Goal: Navigation & Orientation: Find specific page/section

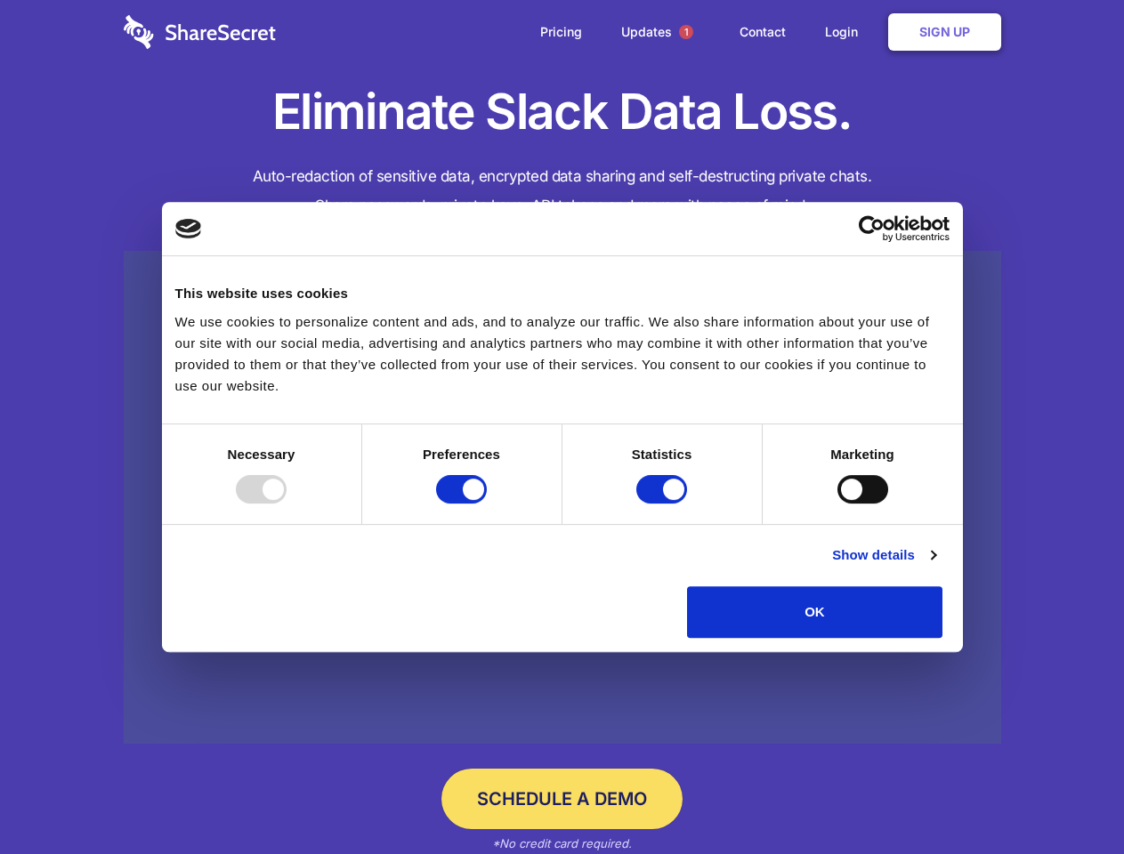
click at [286, 504] on div at bounding box center [261, 489] width 51 height 28
click at [487, 504] on input "Preferences" at bounding box center [461, 489] width 51 height 28
checkbox input "false"
click at [664, 504] on input "Statistics" at bounding box center [661, 489] width 51 height 28
checkbox input "false"
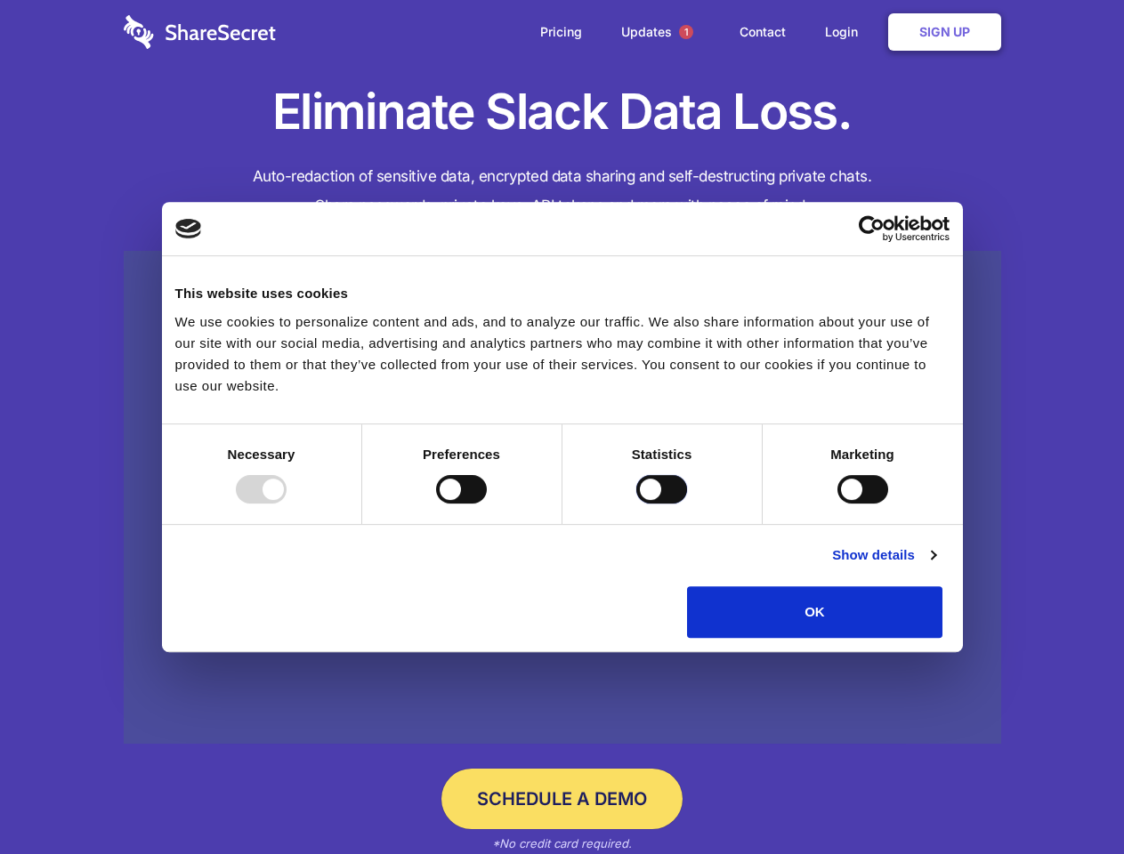
checkbox input "false"
click at [837, 504] on input "Marketing" at bounding box center [862, 489] width 51 height 28
checkbox input "true"
click at [935, 566] on link "Show details" at bounding box center [883, 554] width 103 height 21
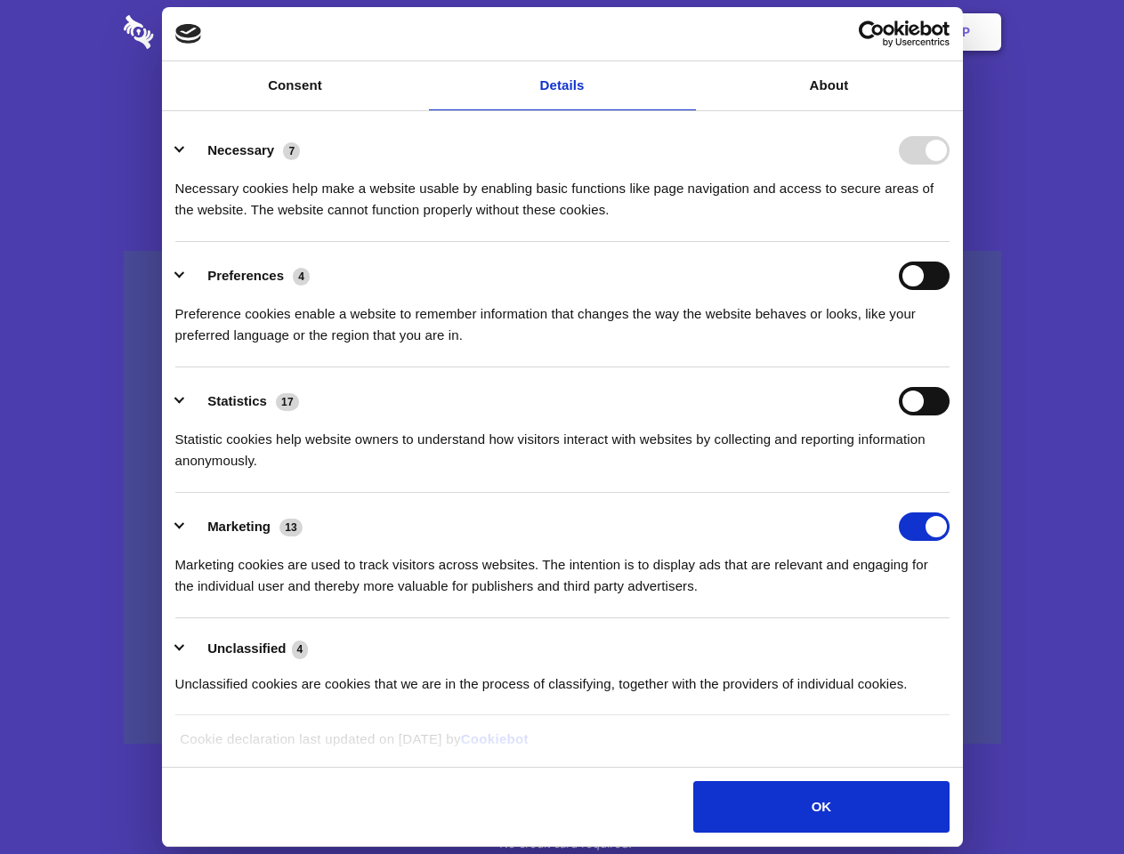
click at [949, 242] on li "Necessary 7 Necessary cookies help make a website usable by enabling basic func…" at bounding box center [562, 179] width 774 height 125
click at [685, 32] on span "1" at bounding box center [686, 32] width 14 height 14
